Goal: Information Seeking & Learning: Learn about a topic

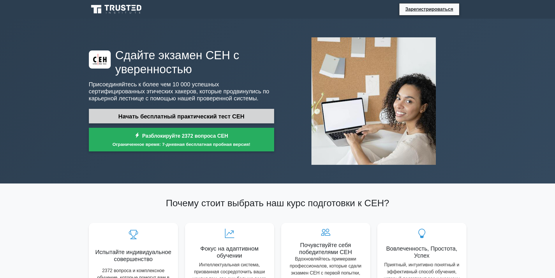
click at [174, 116] on font "Начать бесплатный практический тест CEH" at bounding box center [181, 116] width 126 height 6
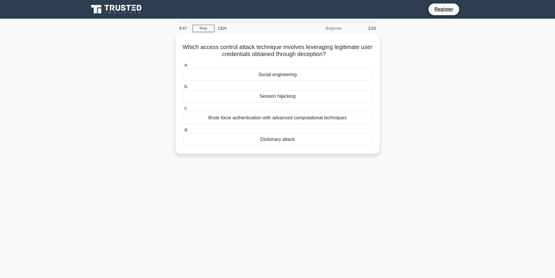
click at [445, 110] on div "Which access control attack technique involves leveraging legitimate user crede…" at bounding box center [277, 97] width 384 height 126
click at [422, 121] on div "Which access control attack technique involves leveraging legitimate user crede…" at bounding box center [277, 97] width 384 height 126
click at [459, 73] on div "Which access control attack technique involves leveraging legitimate user crede…" at bounding box center [277, 97] width 384 height 126
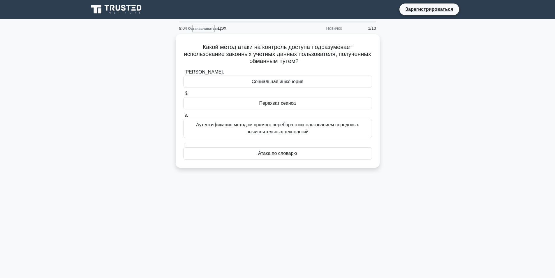
click at [475, 109] on main "9:04 Останавливаться ЦЭХ Новичок 1/10 Какой метод атаки на контроль доступа под…" at bounding box center [277, 167] width 555 height 296
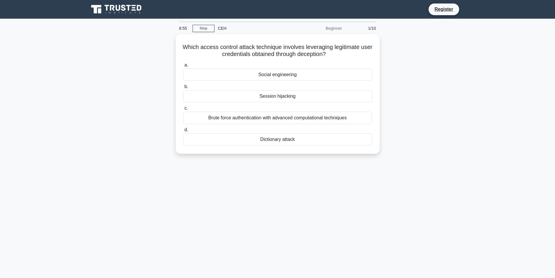
drag, startPoint x: 446, startPoint y: 83, endPoint x: 438, endPoint y: 83, distance: 8.2
click at [446, 83] on div "Which access control attack technique involves leveraging legitimate user crede…" at bounding box center [277, 97] width 384 height 126
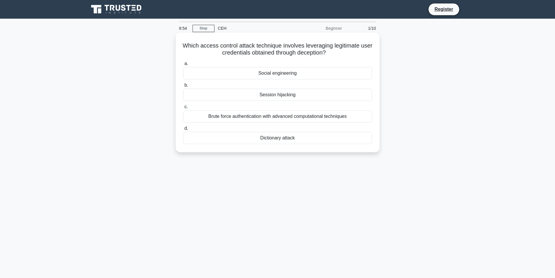
click at [296, 74] on div "Social engineering" at bounding box center [277, 73] width 189 height 12
click at [183, 66] on input "a. Social engineering" at bounding box center [183, 64] width 0 height 4
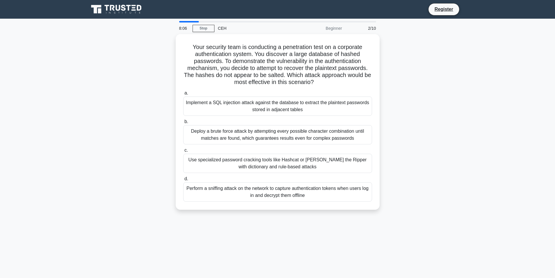
click at [440, 111] on div "Your security team is conducting a penetration test on a corporate authenticati…" at bounding box center [277, 125] width 384 height 182
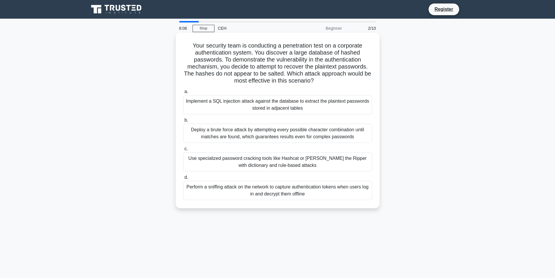
click at [302, 161] on div "Use specialized password cracking tools like Hashcat or John the Ripper with di…" at bounding box center [277, 161] width 189 height 19
click at [183, 151] on input "c. Use specialized password cracking tools like Hashcat or John the Ripper with…" at bounding box center [183, 149] width 0 height 4
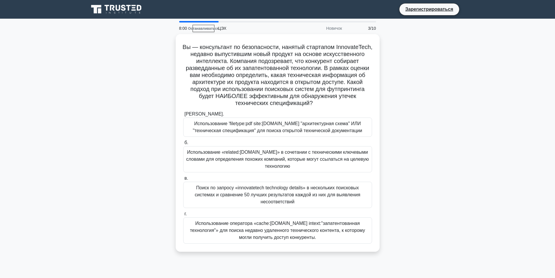
click at [458, 94] on div "Вы — консультант по безопасности, нанятый стартапом InnovateTech, недавно выпус…" at bounding box center [277, 146] width 384 height 224
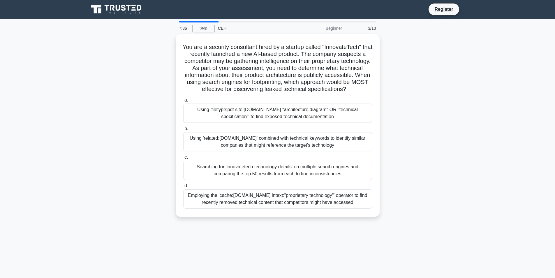
click at [446, 100] on div "You are a security consultant hired by a startup called "InnovateTech" that rec…" at bounding box center [277, 128] width 384 height 189
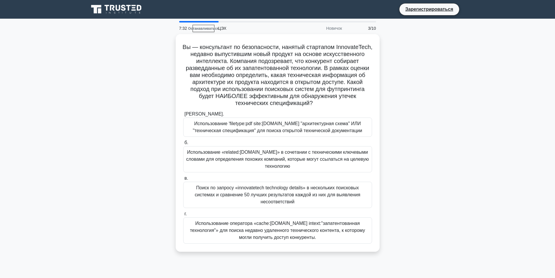
click at [455, 121] on div "Вы — консультант по безопасности, нанятый стартапом InnovateTech, недавно выпус…" at bounding box center [277, 146] width 384 height 224
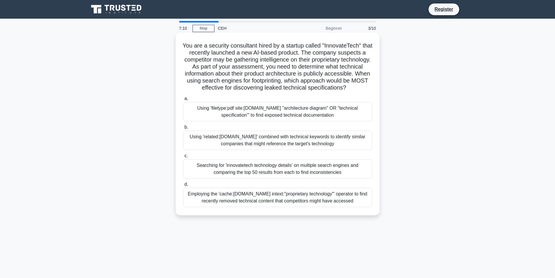
click at [299, 205] on div "Employing the 'cache:innovatetech.com intext:"proprietary technology"' operator…" at bounding box center [277, 197] width 189 height 19
click at [183, 186] on input "d. Employing the 'cache:innovatetech.com intext:"proprietary technology"' opera…" at bounding box center [183, 184] width 0 height 4
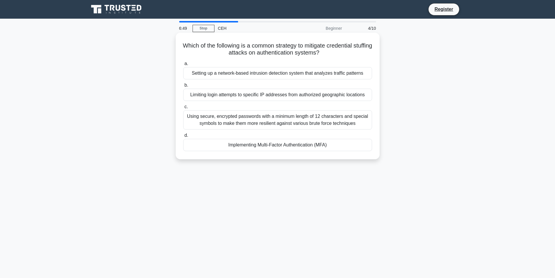
click at [270, 119] on div "Using secure, encrypted passwords with a minimum length of 12 characters and sp…" at bounding box center [277, 119] width 189 height 19
click at [183, 109] on input "c. Using secure, encrypted passwords with a minimum length of 12 characters and…" at bounding box center [183, 107] width 0 height 4
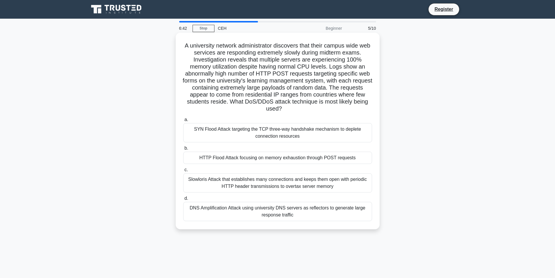
click at [238, 207] on div "DNS Amplification Attack using university DNS servers as reflectors to generate…" at bounding box center [277, 211] width 189 height 19
click at [183, 200] on input "d. DNS Amplification Attack using university DNS servers as reflectors to gener…" at bounding box center [183, 198] width 0 height 4
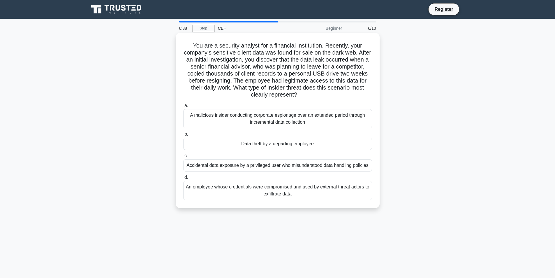
click at [231, 187] on div "An employee whose credentials were compromised and used by external threat acto…" at bounding box center [277, 190] width 189 height 19
click at [183, 179] on input "d. An employee whose credentials were compromised and used by external threat a…" at bounding box center [183, 177] width 0 height 4
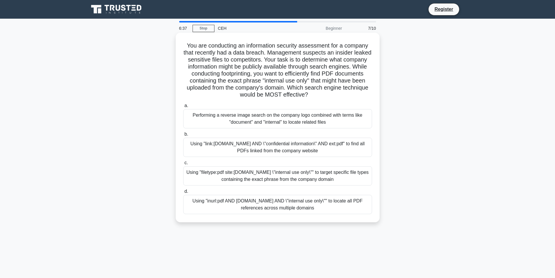
click at [258, 149] on div "Using "link:company.com AND \"confidential information\" AND ext:pdf" to find a…" at bounding box center [277, 146] width 189 height 19
click at [183, 136] on input "b. Using "link:company.com AND \"confidential information\" AND ext:pdf" to fin…" at bounding box center [183, 134] width 0 height 4
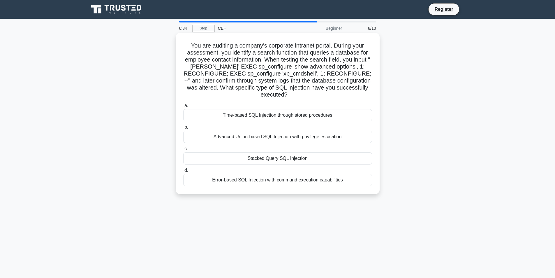
click at [280, 109] on div "Time-based SQL Injection through stored procedures" at bounding box center [277, 115] width 189 height 12
click at [183, 107] on input "a. Time-based SQL Injection through stored procedures" at bounding box center [183, 106] width 0 height 4
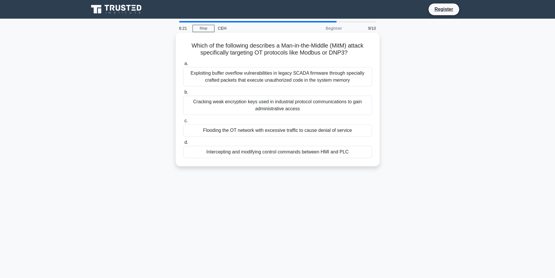
click at [273, 76] on div "Exploiting buffer overflow vulnerabilities in legacy SCADA firmware through spe…" at bounding box center [277, 76] width 189 height 19
click at [183, 66] on input "a. Exploiting buffer overflow vulnerabilities in legacy SCADA firmware through …" at bounding box center [183, 64] width 0 height 4
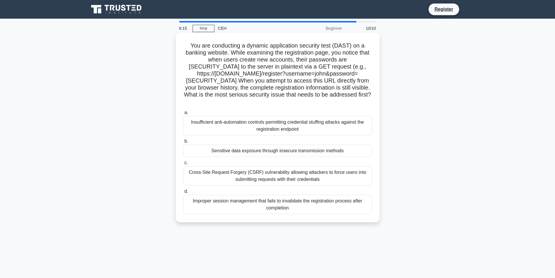
click at [272, 176] on div "Cross-Site Request Forgery (CSRF) vulnerability allowing attackers to force use…" at bounding box center [277, 175] width 189 height 19
click at [183, 165] on input "c. Cross-Site Request Forgery (CSRF) vulnerability allowing attackers to force …" at bounding box center [183, 163] width 0 height 4
